Goal: Task Accomplishment & Management: Complete application form

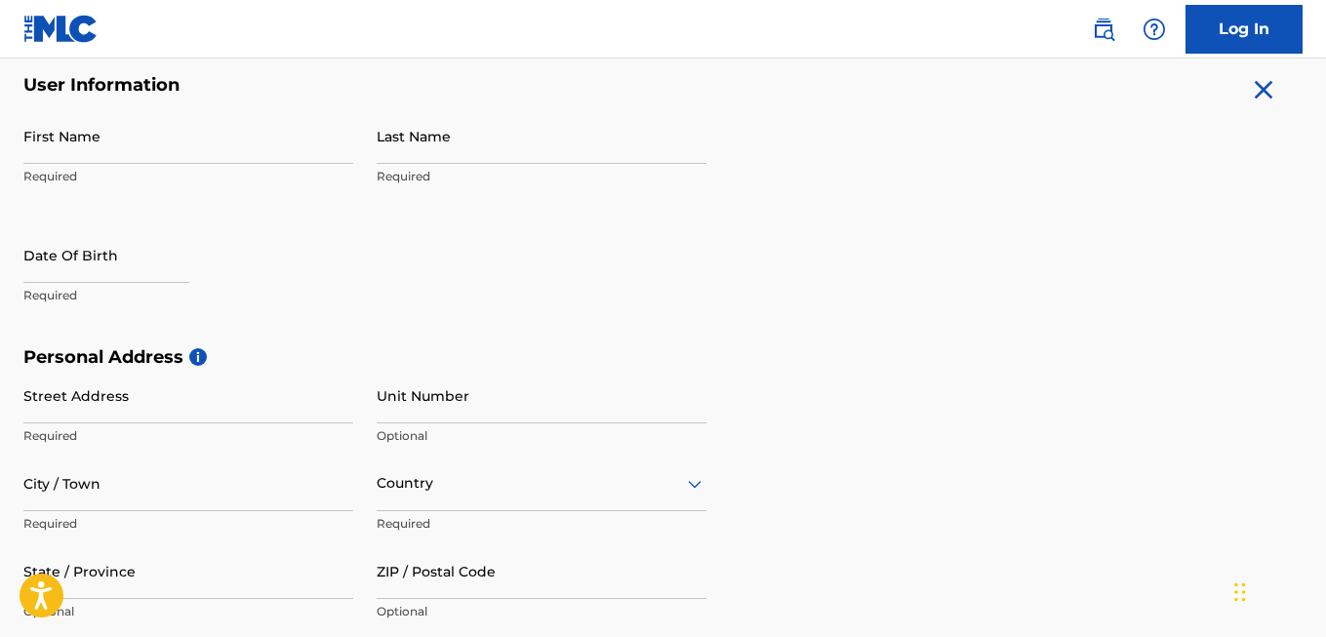
scroll to position [393, 0]
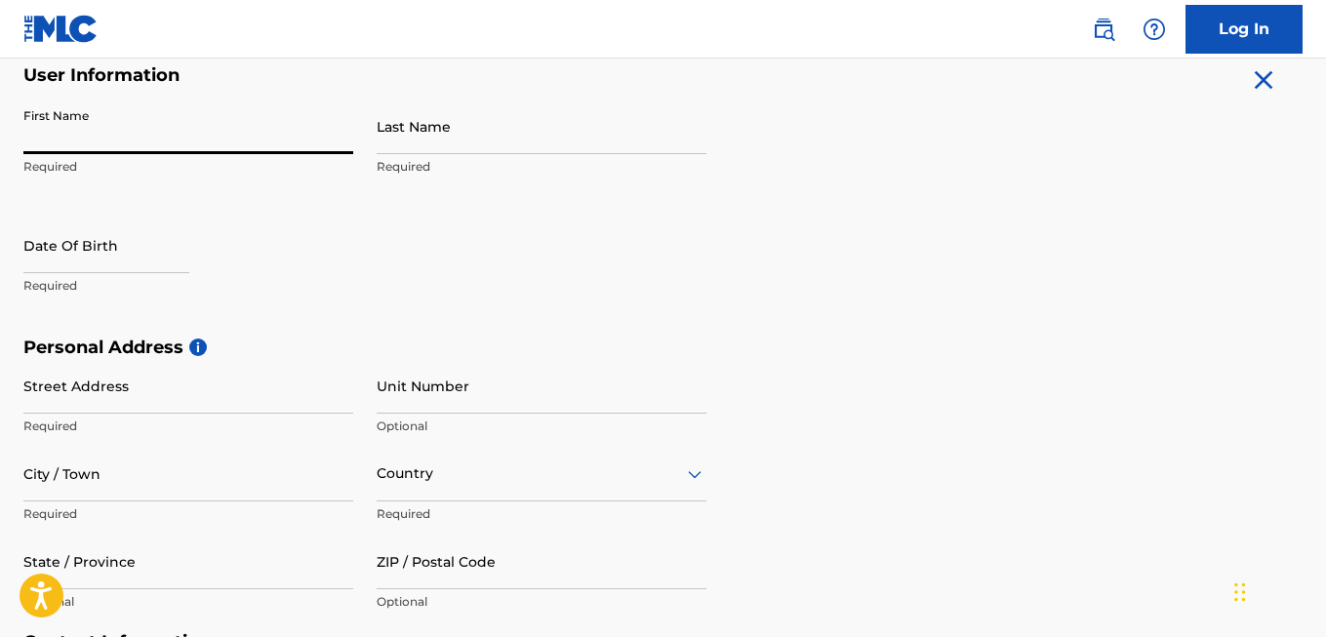
click at [42, 136] on input "First Name" at bounding box center [188, 127] width 330 height 56
type input "[PERSON_NAME]"
type input "7224 JACKSONVILLIE CUTOFF"
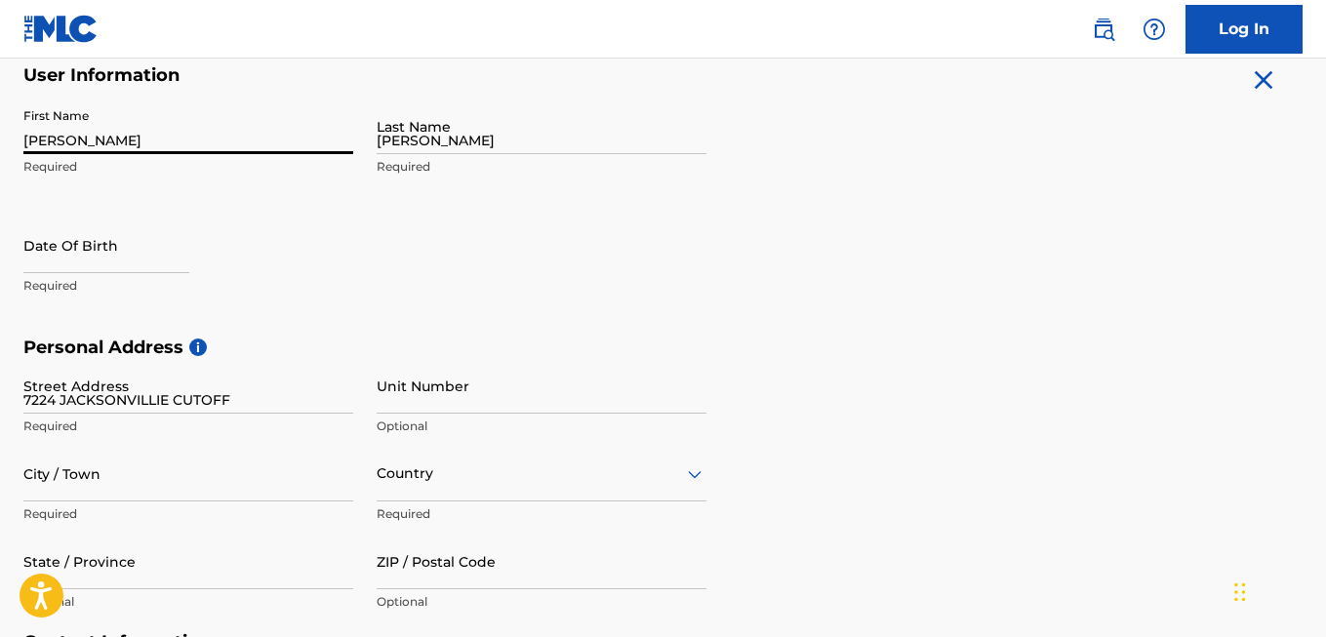
type input "[GEOGRAPHIC_DATA]"
type input "72076"
type input "[EMAIL_ADDRESS][DOMAIN_NAME]"
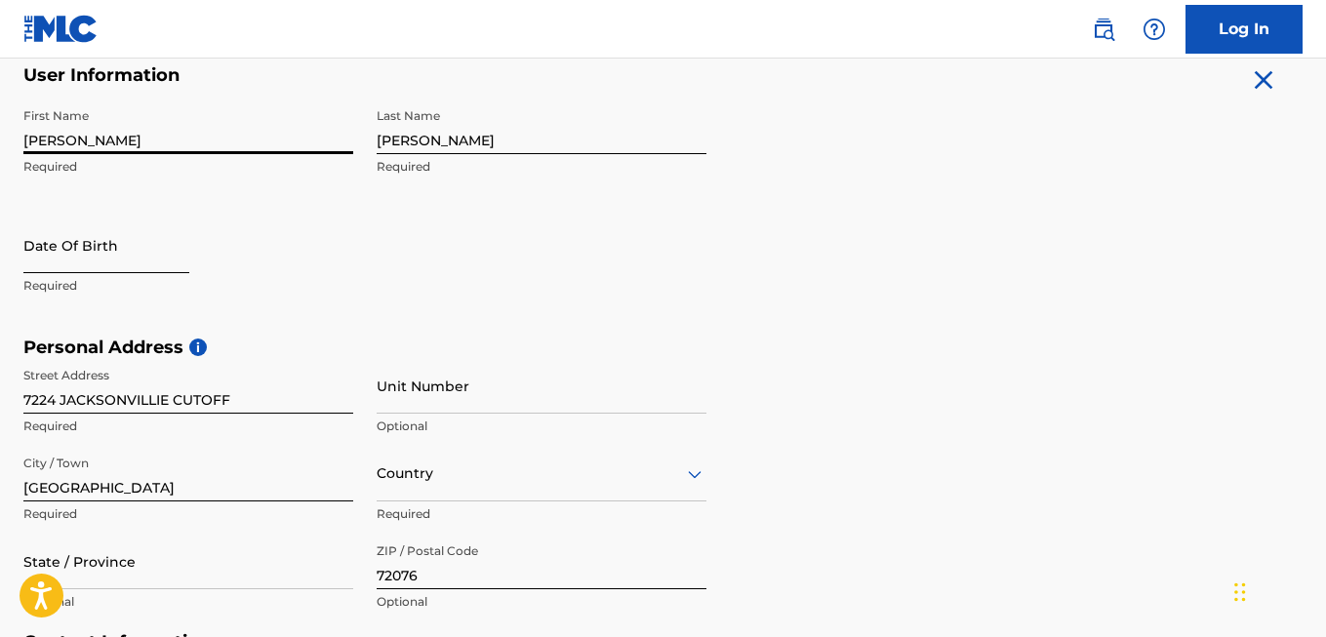
click at [168, 259] on input "text" at bounding box center [106, 246] width 166 height 56
select select "8"
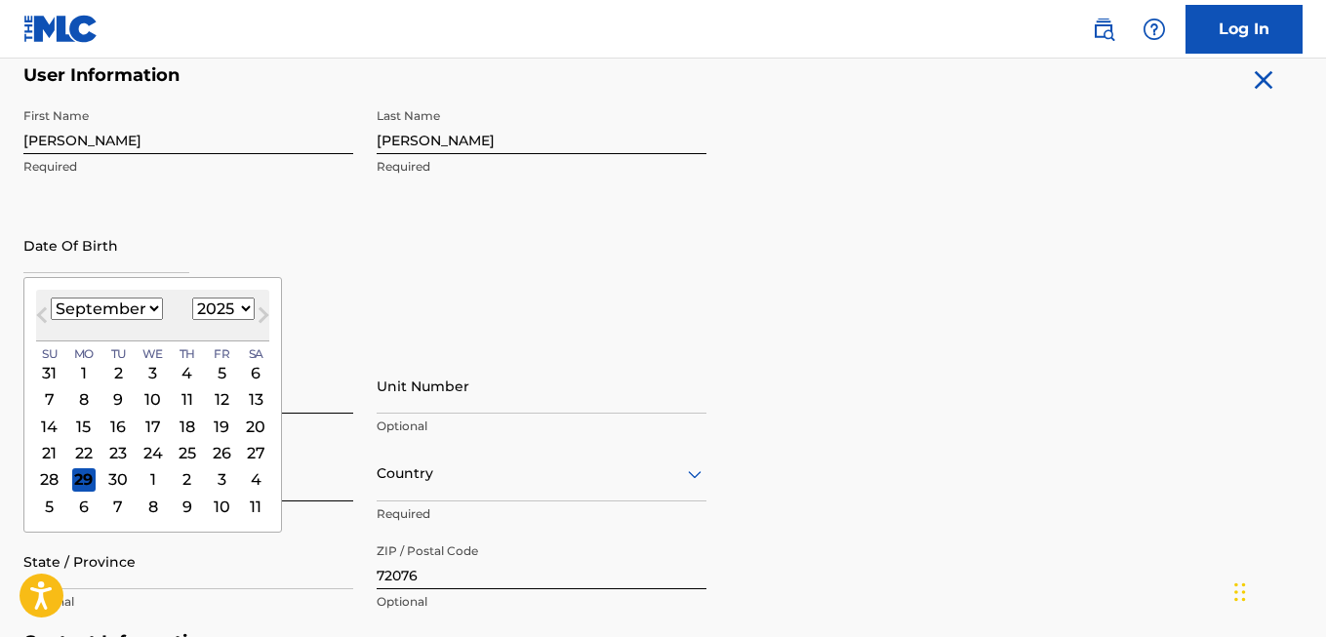
click at [211, 304] on select "1899 1900 1901 1902 1903 1904 1905 1906 1907 1908 1909 1910 1911 1912 1913 1914…" at bounding box center [223, 309] width 62 height 22
select select "1999"
click at [192, 298] on select "1899 1900 1901 1902 1903 1904 1905 1906 1907 1908 1909 1910 1911 1912 1913 1914…" at bounding box center [223, 309] width 62 height 22
click at [130, 313] on select "January February March April May June July August September October November De…" at bounding box center [107, 309] width 112 height 22
select select "9"
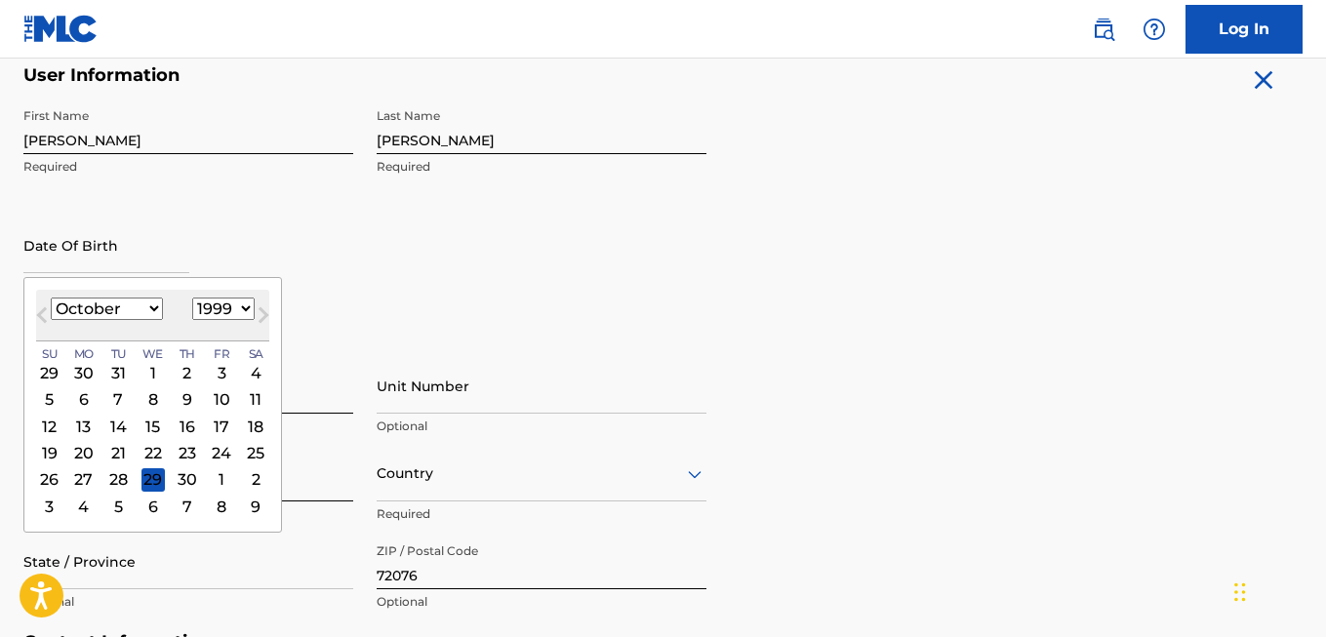
click at [51, 298] on select "January February March April May June July August September October November De…" at bounding box center [107, 309] width 112 height 22
click at [183, 428] on div "14" at bounding box center [187, 426] width 23 height 23
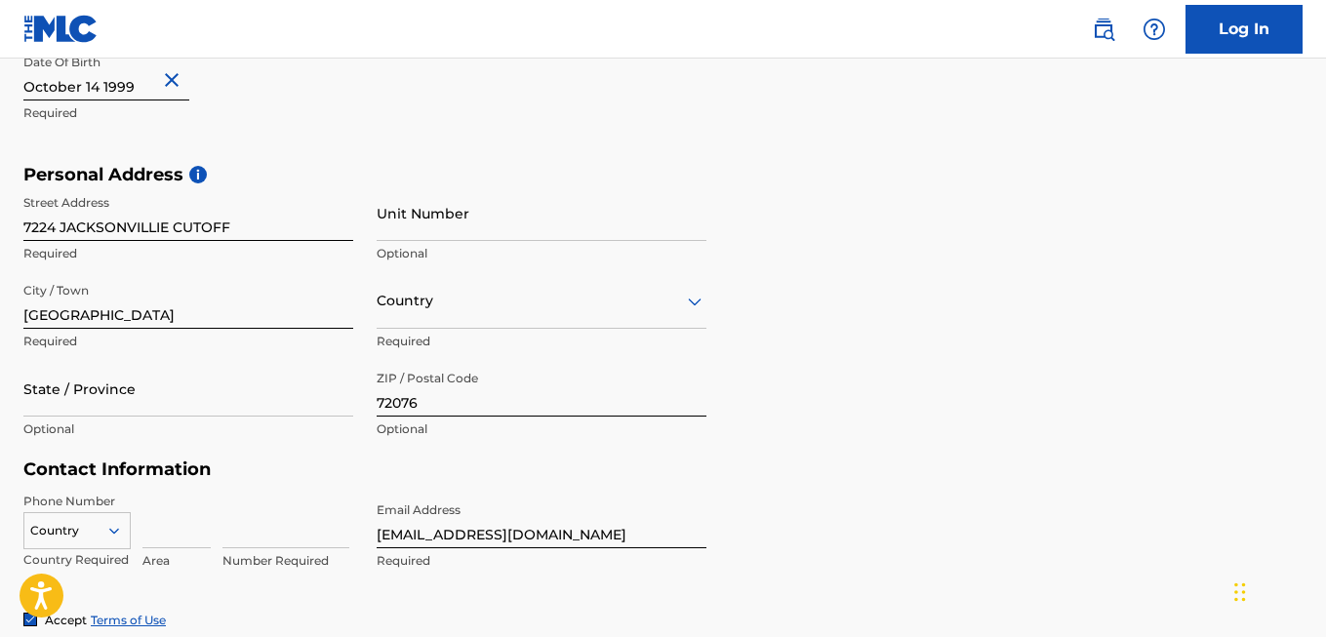
scroll to position [589, 0]
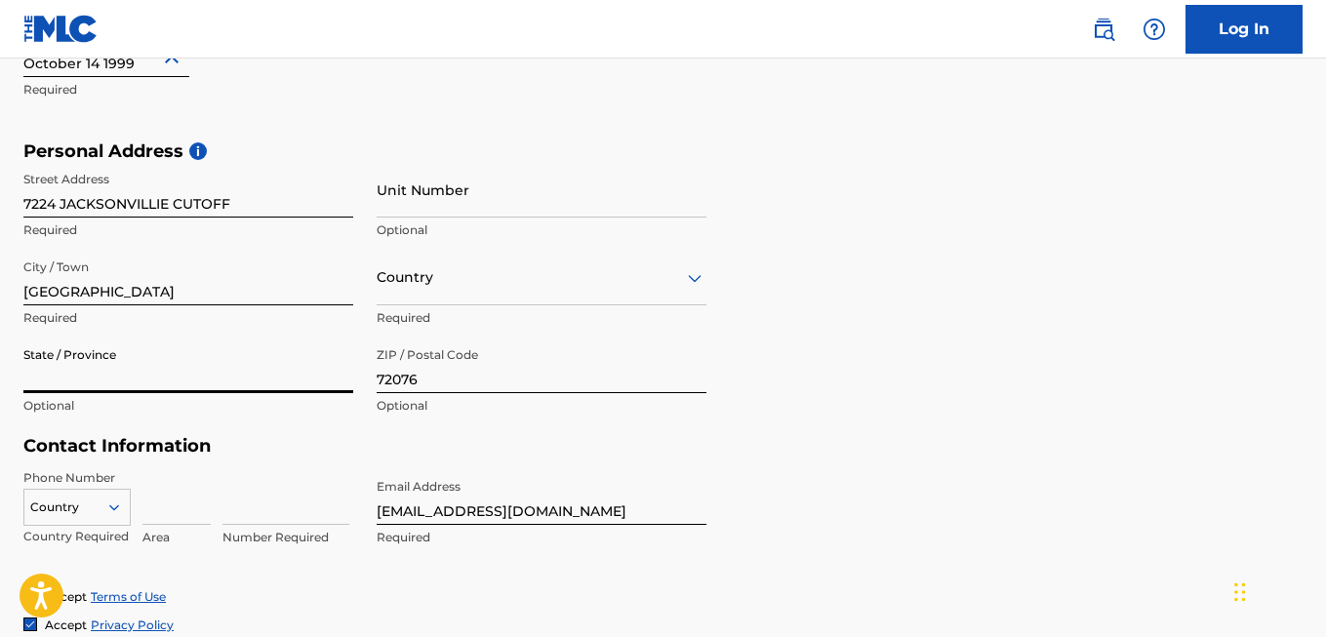
click at [281, 383] on input "State / Province" at bounding box center [188, 366] width 330 height 56
type input "ar"
click at [180, 498] on input at bounding box center [176, 497] width 68 height 56
type input "501"
type input "3897957"
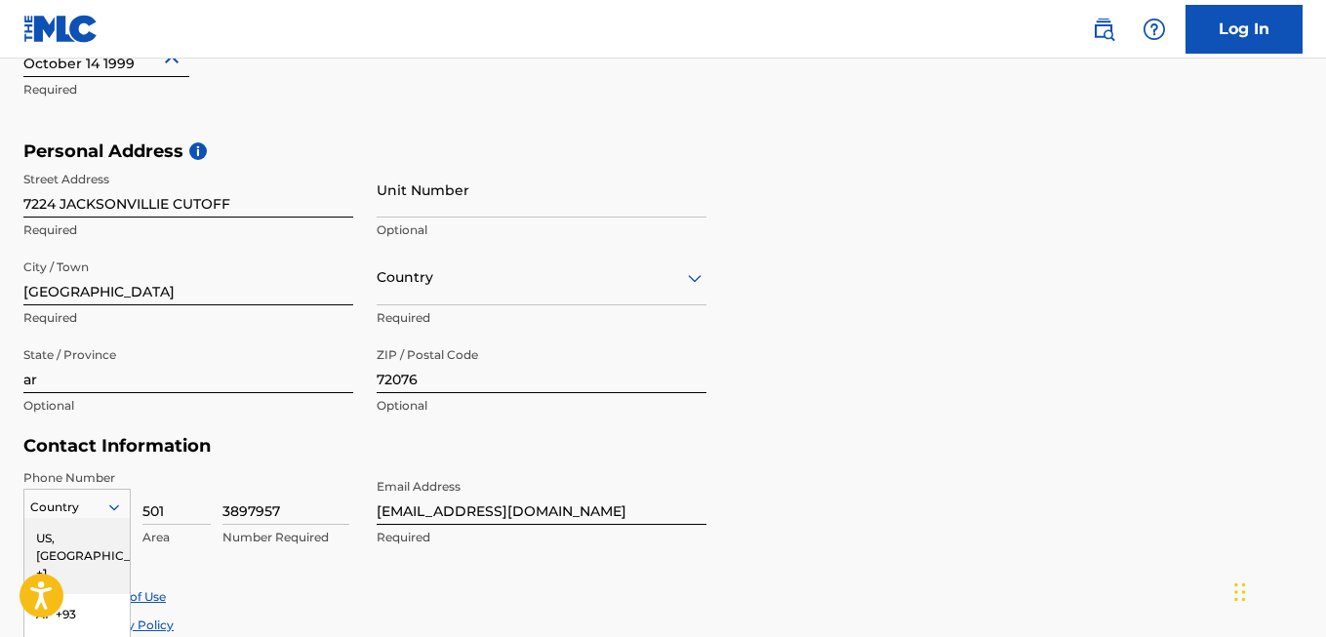
click at [98, 517] on div "216 results available. Use Up and Down to choose options, press Enter to select…" at bounding box center [76, 503] width 107 height 29
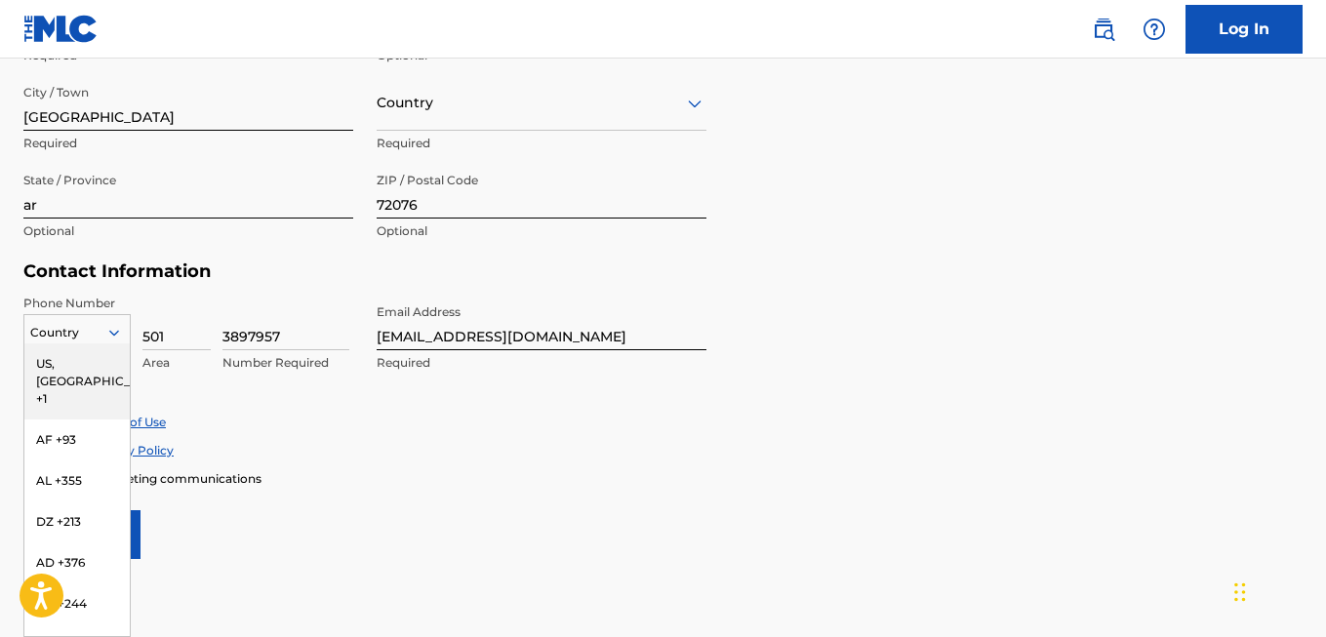
click at [60, 364] on div "US, [GEOGRAPHIC_DATA] +1" at bounding box center [76, 381] width 105 height 76
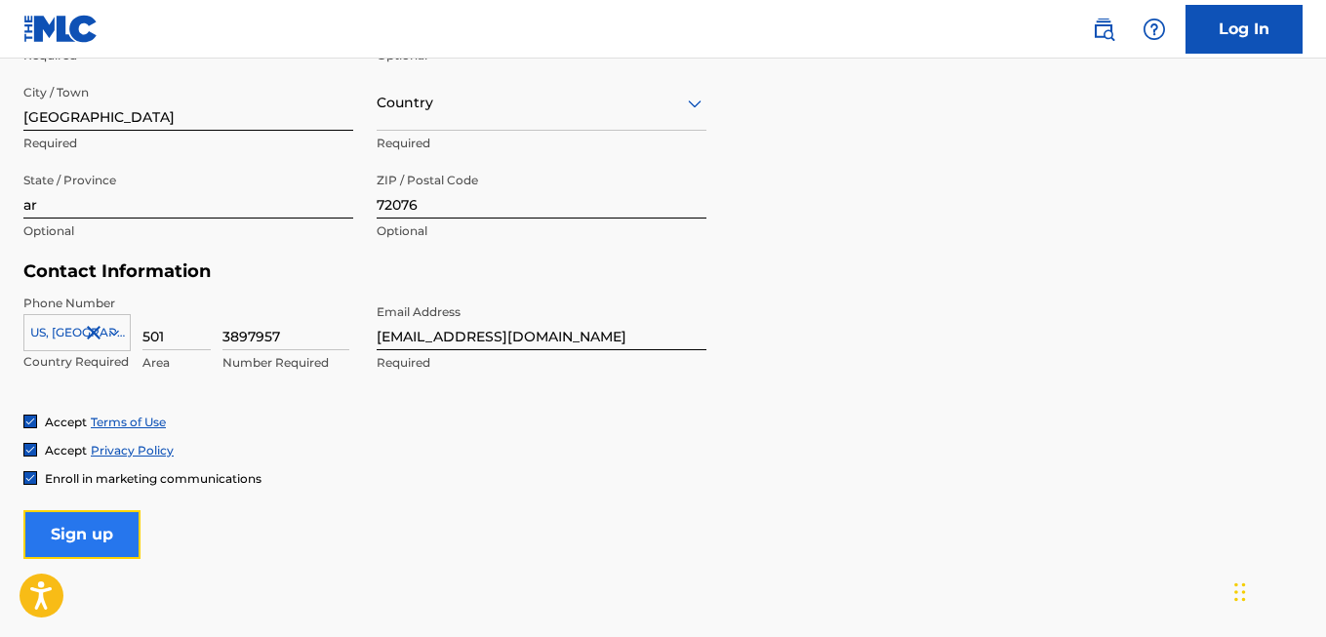
click at [72, 535] on input "Sign up" at bounding box center [81, 534] width 117 height 49
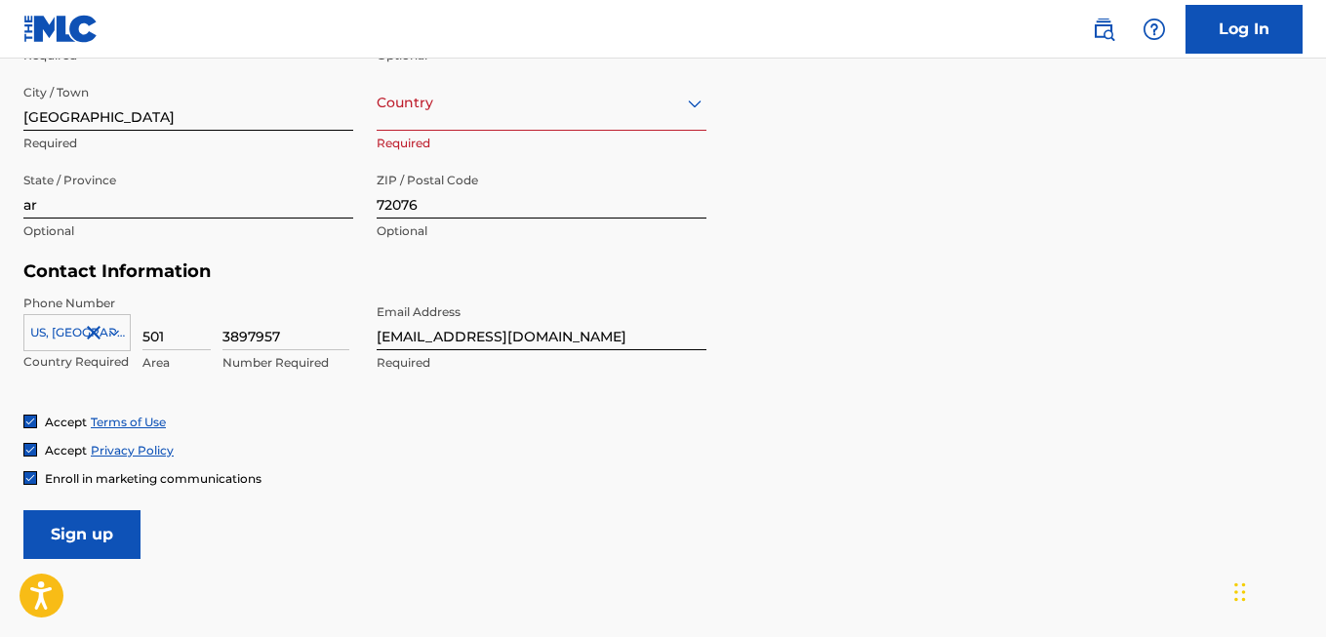
click at [479, 116] on div "Country" at bounding box center [542, 103] width 330 height 56
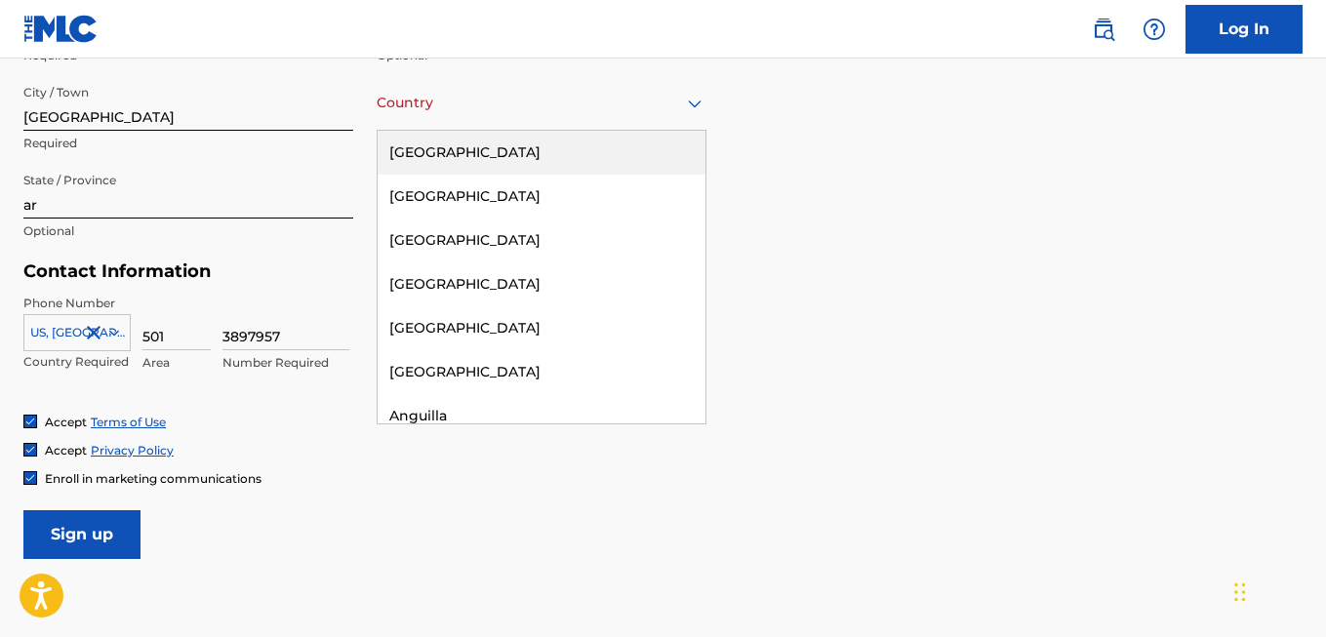
click at [480, 150] on div "[GEOGRAPHIC_DATA]" at bounding box center [542, 153] width 328 height 44
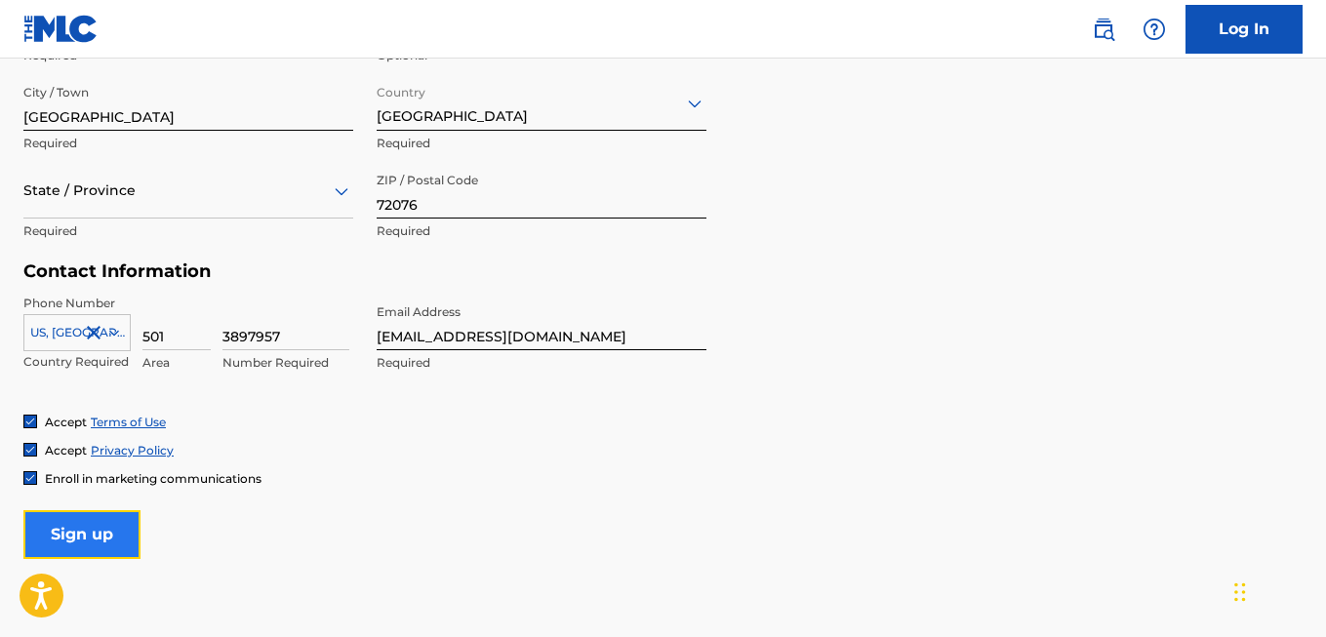
click at [94, 521] on input "Sign up" at bounding box center [81, 534] width 117 height 49
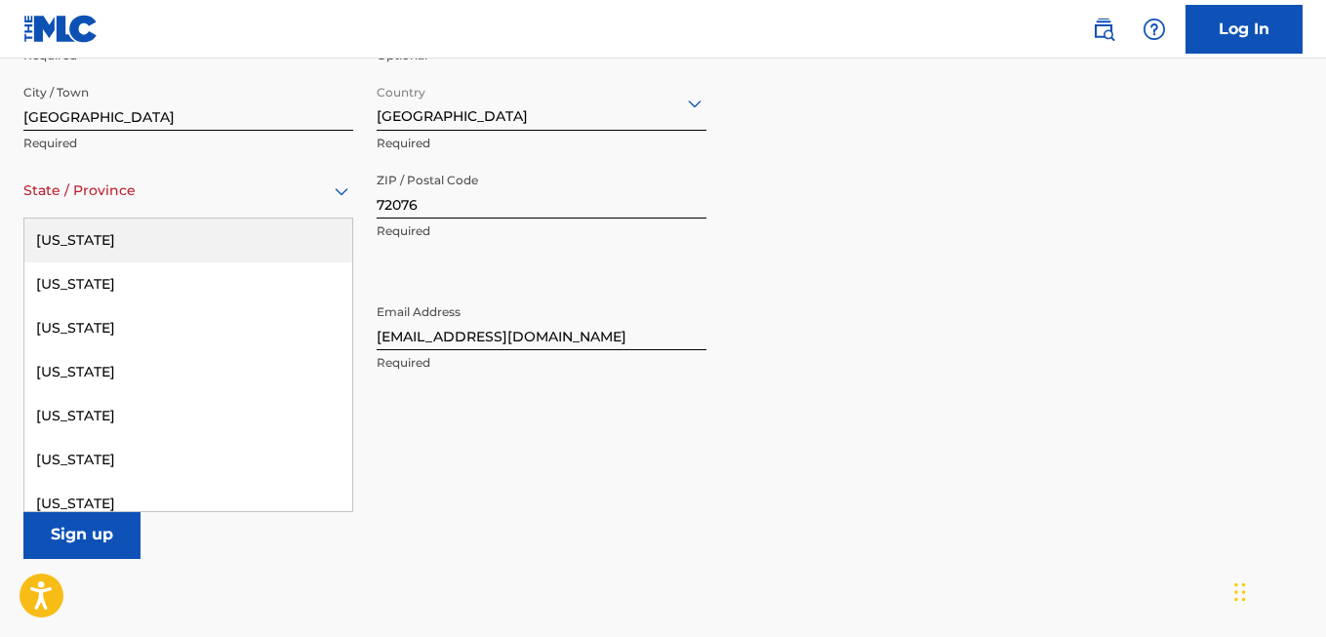
click at [146, 207] on div "State / Province" at bounding box center [188, 191] width 330 height 56
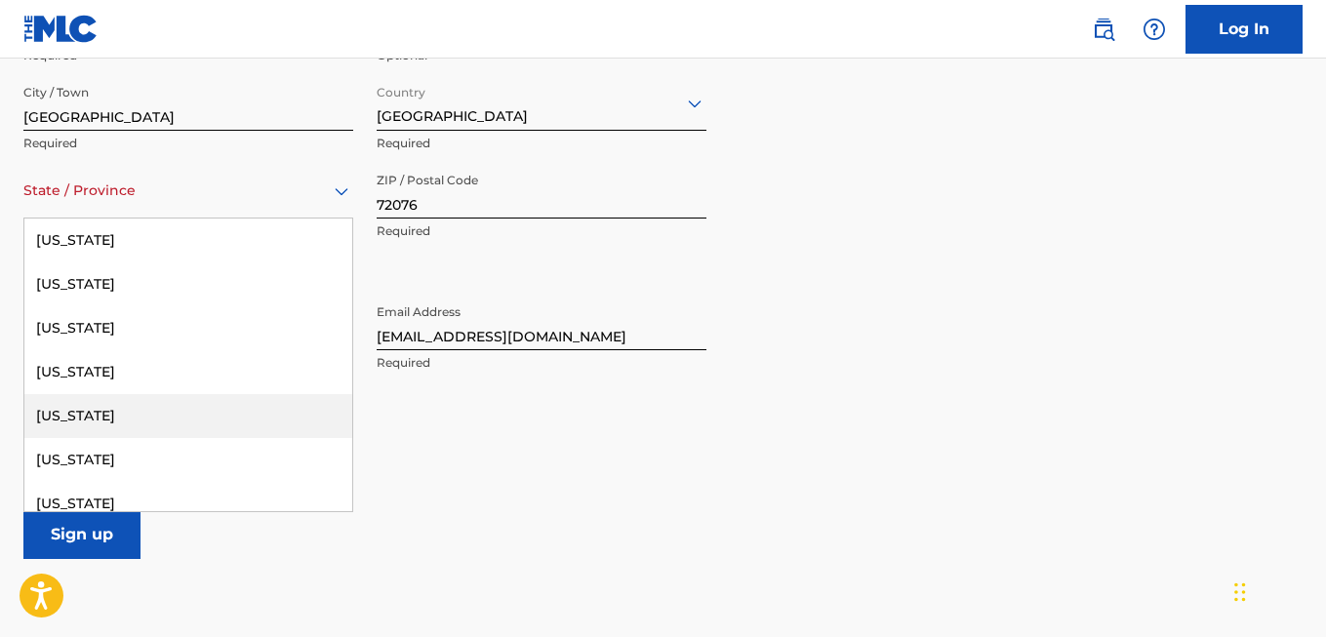
click at [135, 412] on div "[US_STATE]" at bounding box center [188, 416] width 328 height 44
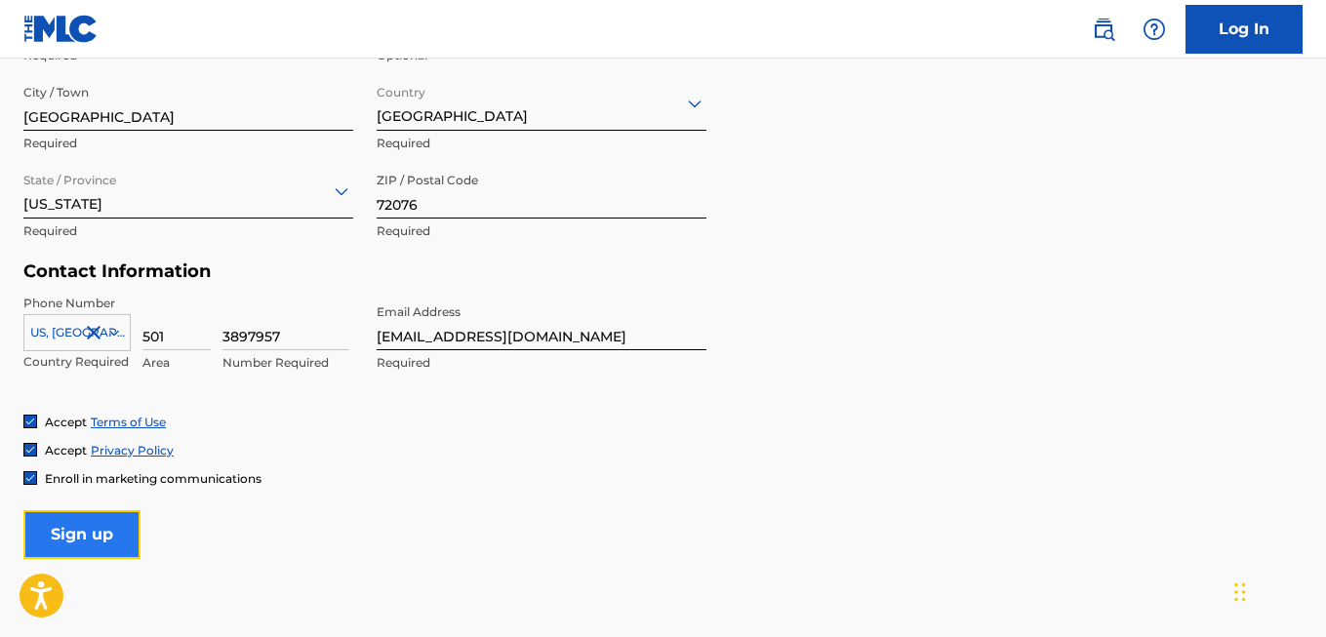
click at [75, 522] on input "Sign up" at bounding box center [81, 534] width 117 height 49
